Goal: Transaction & Acquisition: Purchase product/service

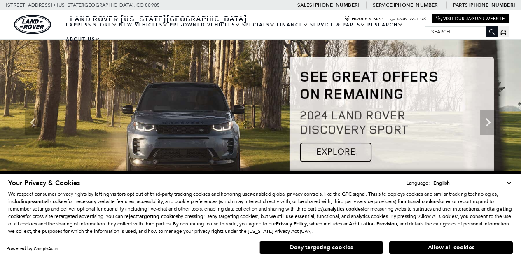
scroll to position [30, 0]
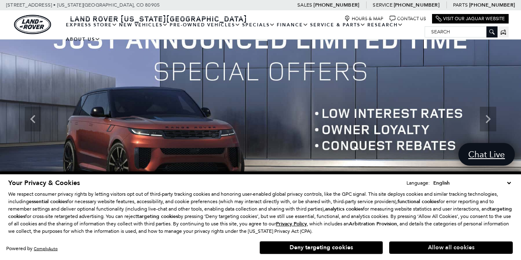
click at [419, 246] on button "Allow all cookies" at bounding box center [450, 247] width 123 height 12
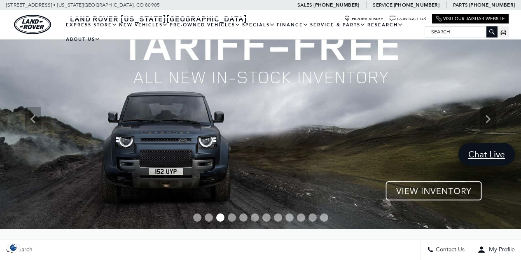
scroll to position [0, 0]
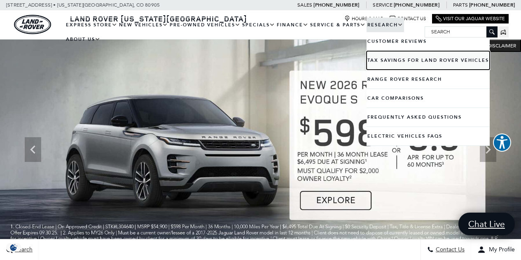
click at [389, 64] on link "Tax Savings for Land Rover Vehicles" at bounding box center [427, 60] width 123 height 19
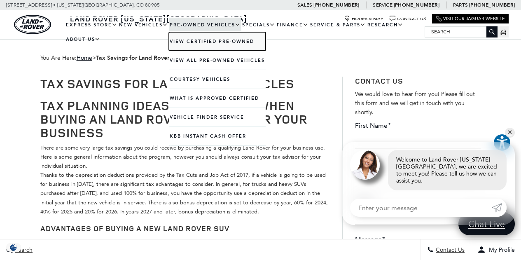
click at [207, 42] on link "View Certified Pre-Owned" at bounding box center [217, 41] width 97 height 19
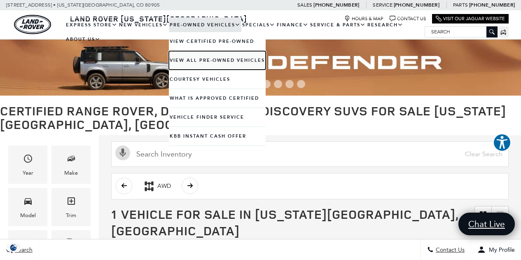
click at [195, 61] on link "View All Pre-Owned Vehicles" at bounding box center [217, 60] width 97 height 19
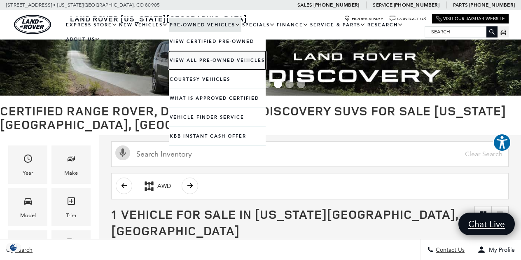
click at [227, 59] on link "View All Pre-Owned Vehicles" at bounding box center [217, 60] width 97 height 19
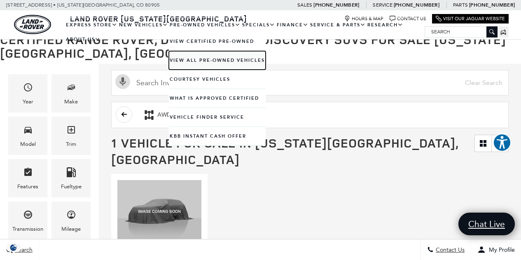
scroll to position [70, 0]
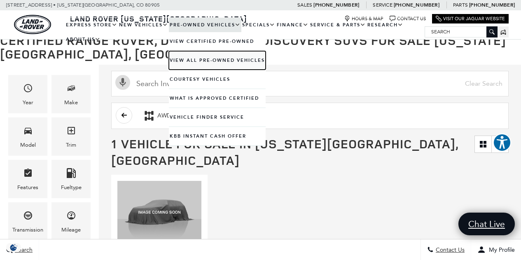
click at [216, 59] on link "View All Pre-Owned Vehicles" at bounding box center [217, 60] width 97 height 19
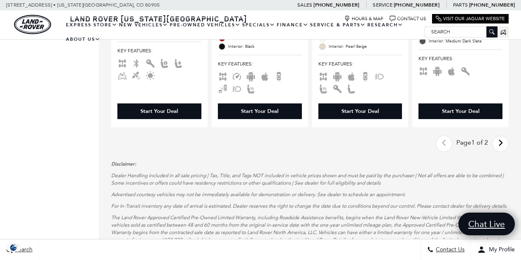
scroll to position [1502, 0]
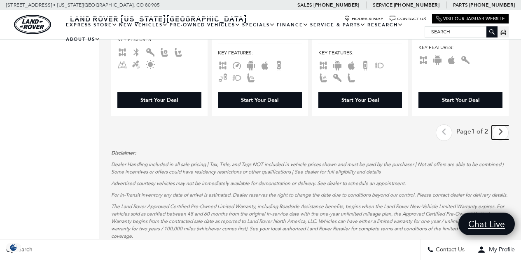
click at [503, 125] on link "Next - Page" at bounding box center [500, 132] width 18 height 14
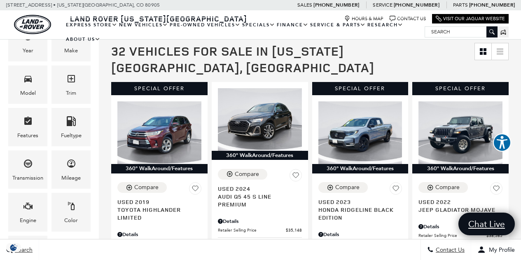
scroll to position [149, 0]
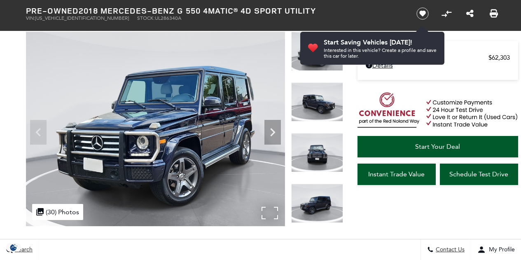
scroll to position [49, 0]
click at [269, 135] on icon "Next" at bounding box center [272, 131] width 16 height 16
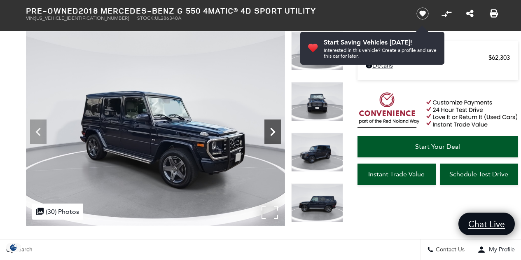
click at [269, 135] on icon "Next" at bounding box center [272, 131] width 16 height 16
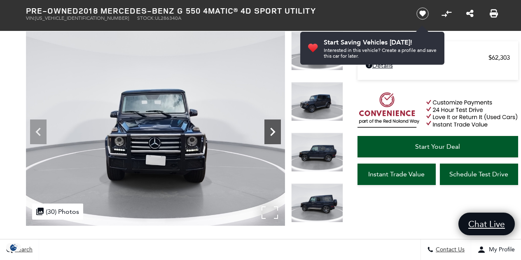
click at [269, 135] on icon "Next" at bounding box center [272, 131] width 16 height 16
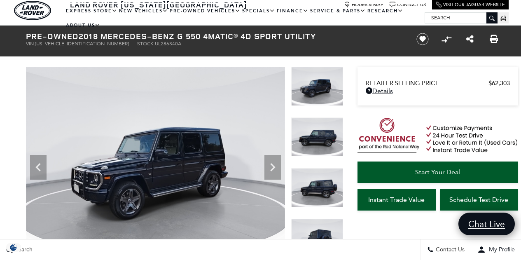
scroll to position [13, 0]
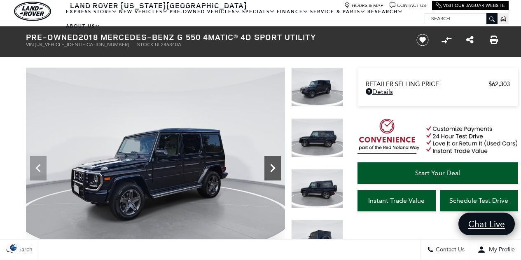
click at [272, 170] on icon "Next" at bounding box center [272, 168] width 5 height 8
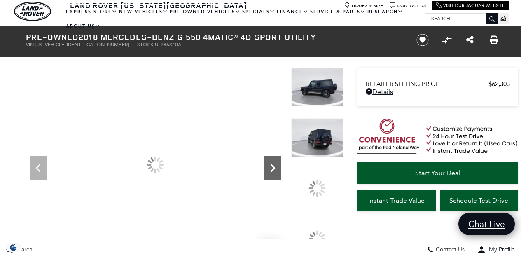
click at [272, 170] on icon "Next" at bounding box center [272, 168] width 5 height 8
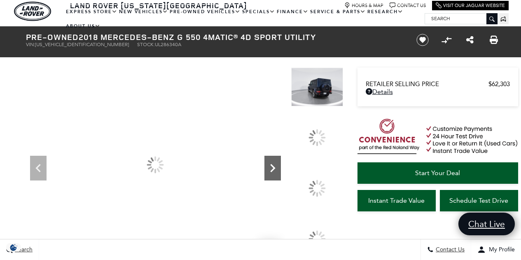
click at [272, 170] on icon "Next" at bounding box center [272, 168] width 5 height 8
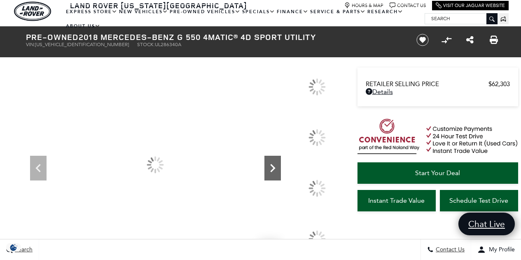
click at [272, 170] on icon "Next" at bounding box center [272, 168] width 5 height 8
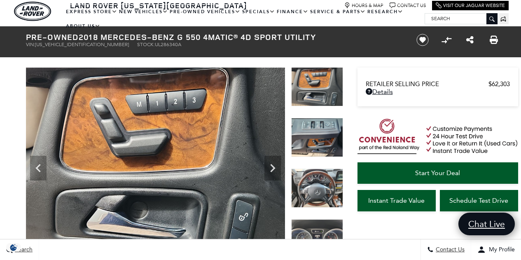
click at [321, 189] on img at bounding box center [317, 187] width 52 height 39
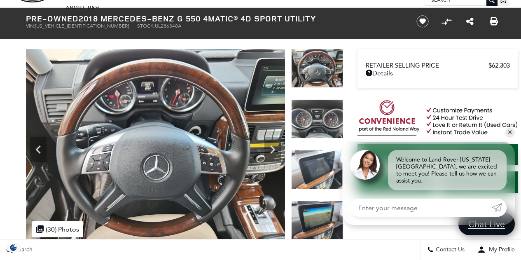
scroll to position [39, 0]
